Goal: Check status: Check status

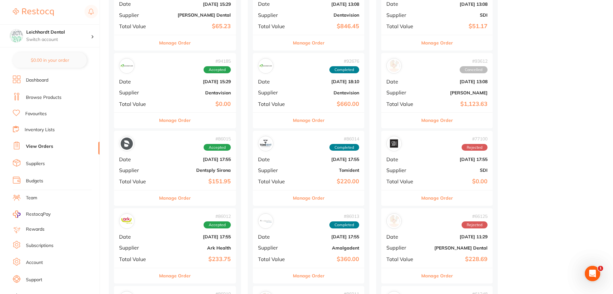
scroll to position [128, 0]
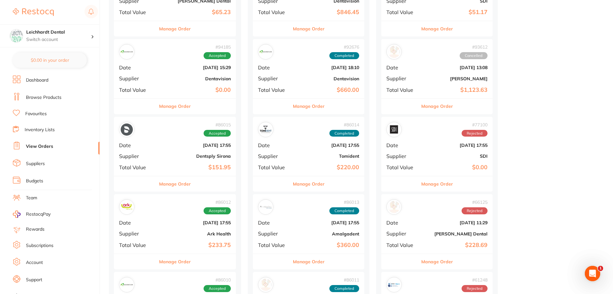
click at [189, 82] on div "# 94185 Accepted Date [DATE] 15:29 Supplier Dentavision Total Value $0.00" at bounding box center [175, 68] width 122 height 59
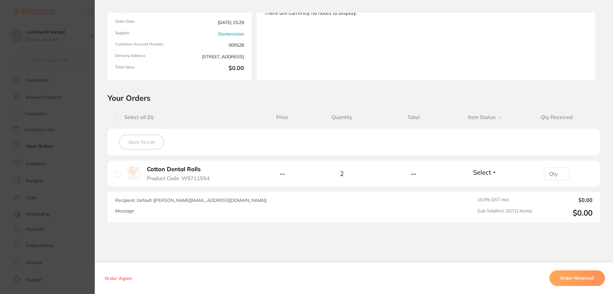
click at [57, 163] on section "Order ID: Restocq- 94185 Order Information Accepted Order Order Date [DATE] 15:…" at bounding box center [306, 147] width 613 height 294
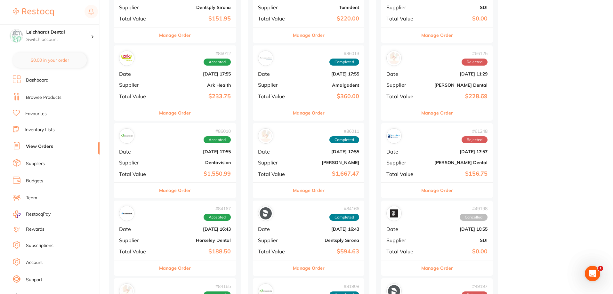
scroll to position [288, 0]
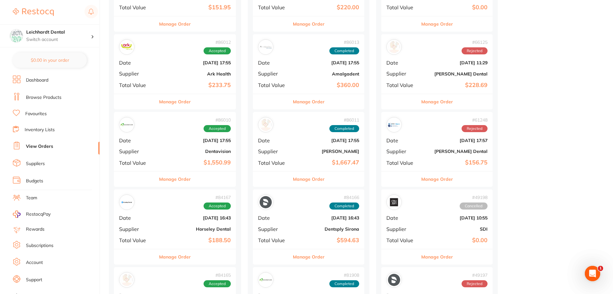
click at [160, 154] on div "# 86010 Accepted Date [DATE] 17:55 Supplier Dentavision Total Value $1,550.99" at bounding box center [175, 141] width 122 height 59
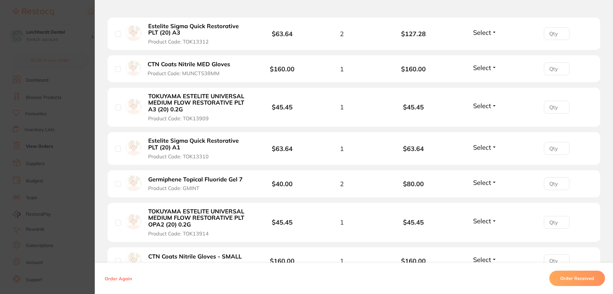
scroll to position [299, 0]
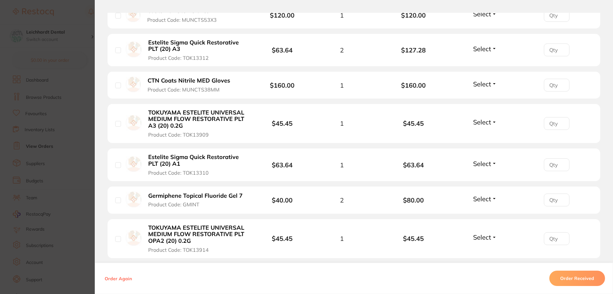
click at [52, 121] on section "Order ID: Restocq- 86010 Order Information Accepted Order Order Date [DATE] 17:…" at bounding box center [306, 147] width 613 height 294
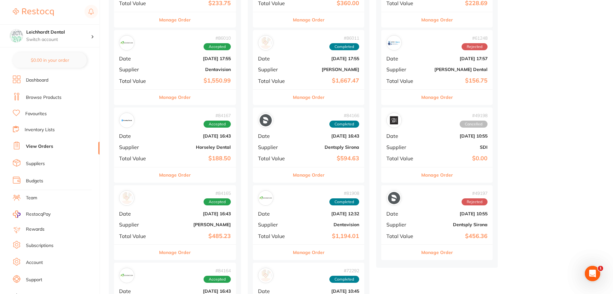
scroll to position [288, 0]
